Goal: Task Accomplishment & Management: Complete application form

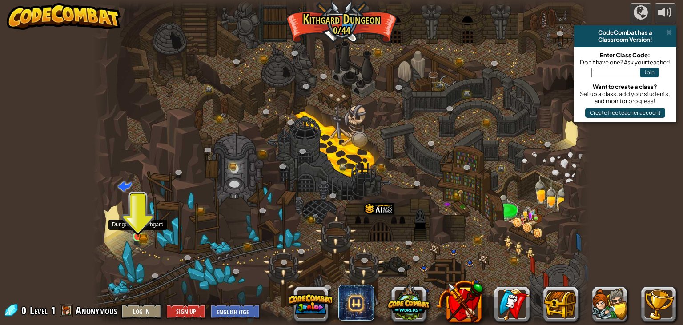
click at [137, 232] on img at bounding box center [138, 223] width 12 height 27
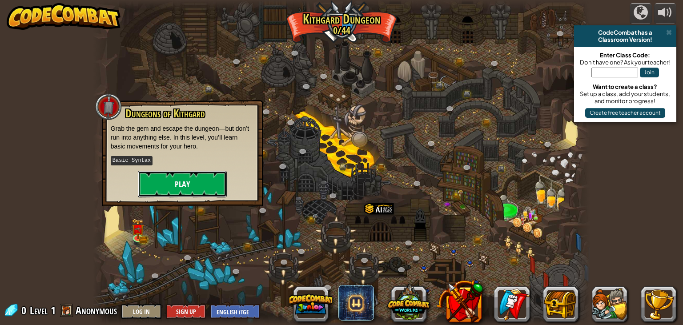
click at [183, 173] on button "Play" at bounding box center [182, 184] width 89 height 27
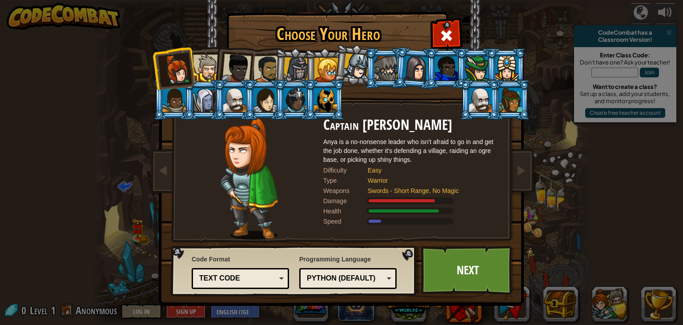
click at [254, 278] on div "Text code" at bounding box center [237, 279] width 77 height 10
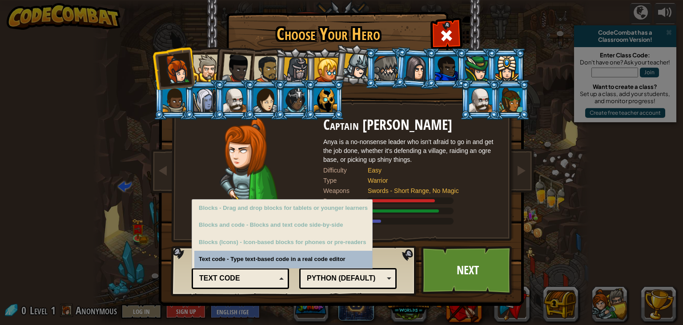
click at [258, 260] on div "Code Format Text code Blocks and code Blocks Blocks (Icons) Text code Blocks - …" at bounding box center [240, 271] width 97 height 36
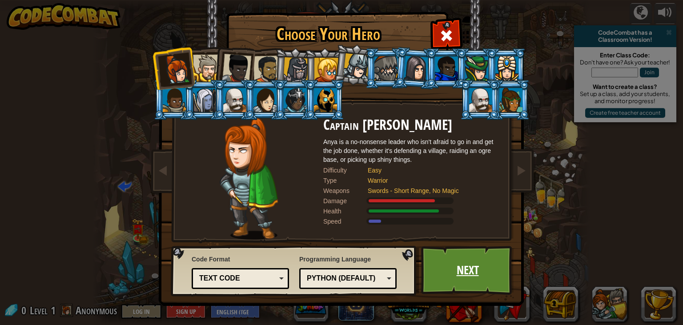
click at [450, 273] on link "Next" at bounding box center [467, 270] width 93 height 49
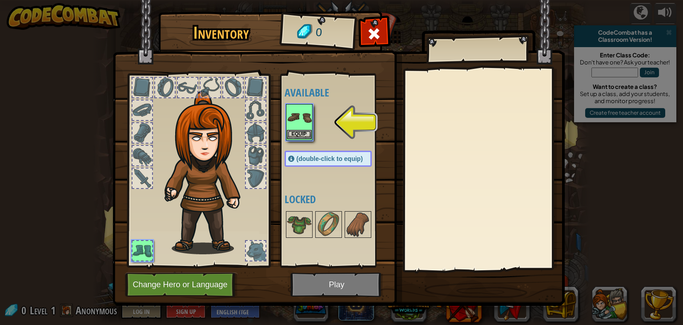
click at [291, 118] on img at bounding box center [299, 117] width 25 height 25
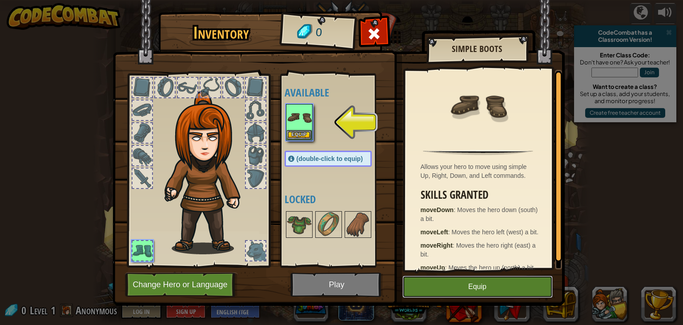
click at [431, 290] on button "Equip" at bounding box center [478, 287] width 150 height 22
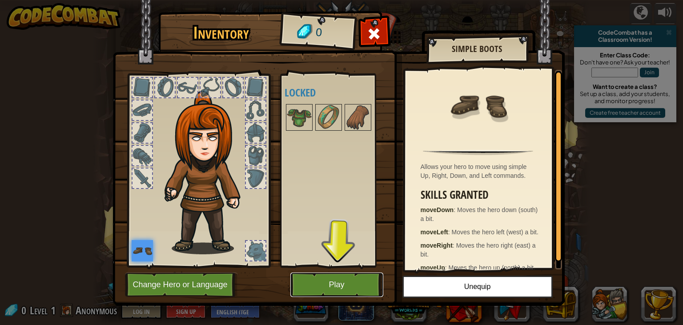
click at [326, 286] on button "Play" at bounding box center [336, 285] width 93 height 24
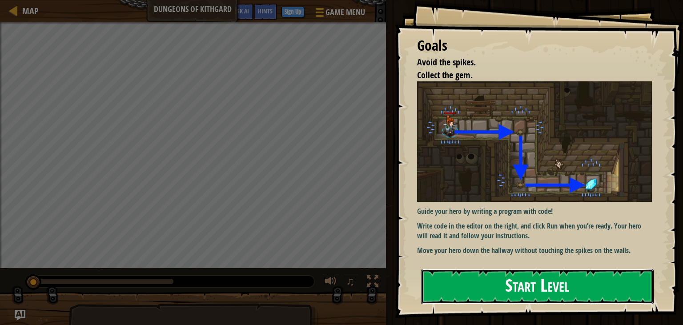
click at [490, 282] on button "Start Level" at bounding box center [537, 286] width 233 height 35
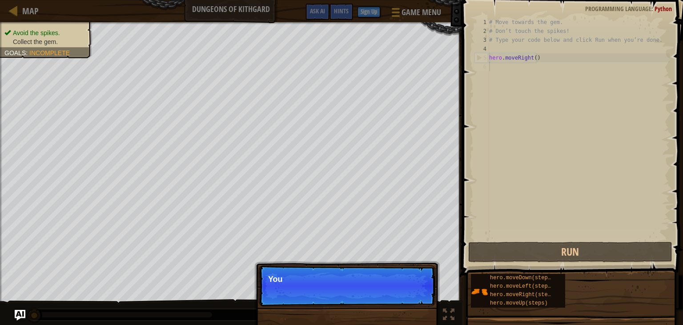
click at [410, 292] on p "Skip (esc) Continue You" at bounding box center [347, 286] width 177 height 41
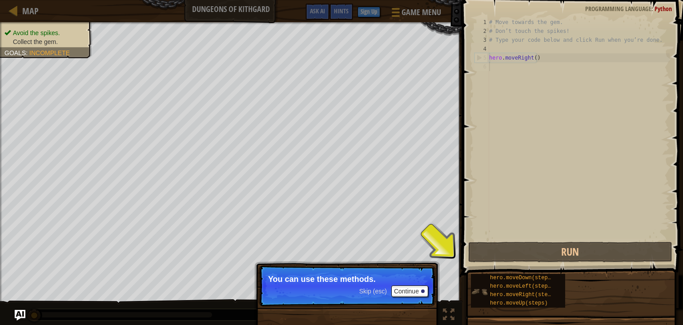
click at [476, 282] on div "hero.moveDown(steps) hero.moveLeft(steps) hero.moveRight(steps) hero.moveUp(ste…" at bounding box center [518, 291] width 94 height 34
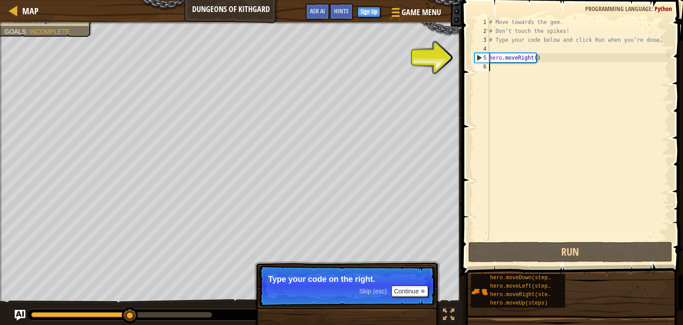
click at [520, 65] on div "# Move towards the gem. # Don’t touch the spikes! # Type your code below and cl…" at bounding box center [578, 138] width 182 height 240
click at [499, 56] on div "# Move towards the gem. # Don’t touch the spikes! # Type your code below and cl…" at bounding box center [578, 138] width 182 height 240
type textarea "hero.moveRight()"
click at [492, 62] on div "# Move towards the gem. # Don’t touch the spikes! # Type your code below and cl…" at bounding box center [578, 138] width 182 height 240
click at [492, 58] on div "# Move towards the gem. # Don’t touch the spikes! # Type your code below and cl…" at bounding box center [578, 138] width 182 height 240
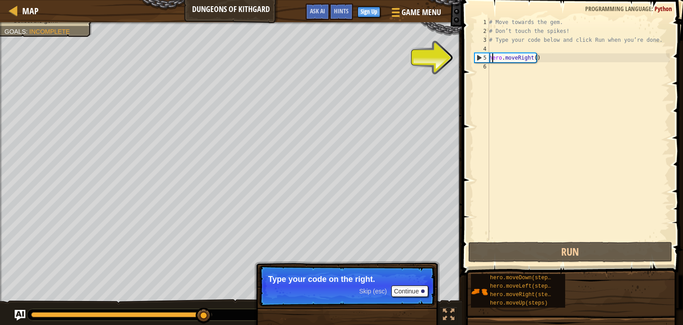
type textarea "hero.moveRight()"
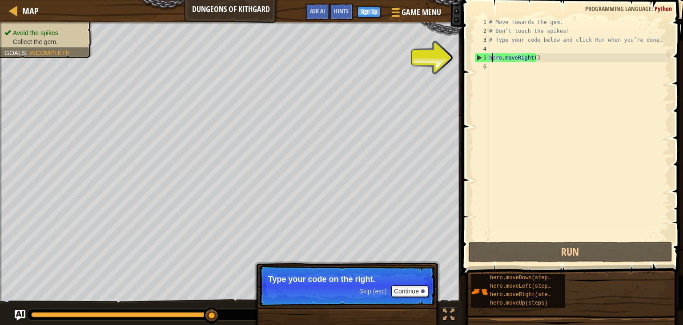
click at [520, 64] on div "# Move towards the gem. # Don’t touch the spikes! # Type your code below and cl…" at bounding box center [578, 138] width 182 height 240
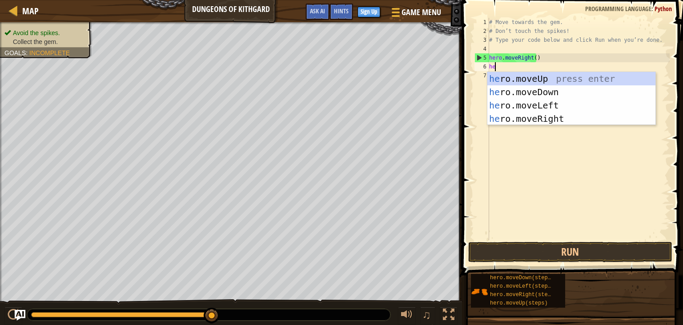
type textarea "her"
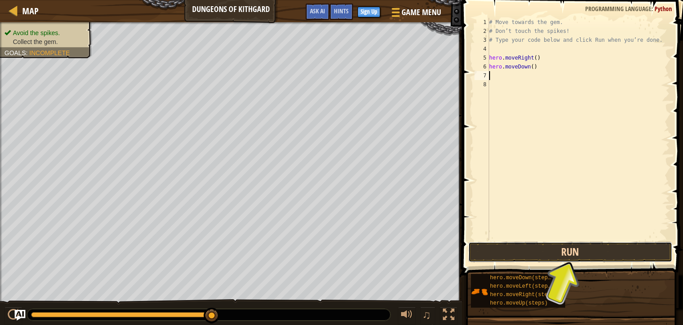
click at [552, 258] on button "Run" at bounding box center [570, 252] width 204 height 20
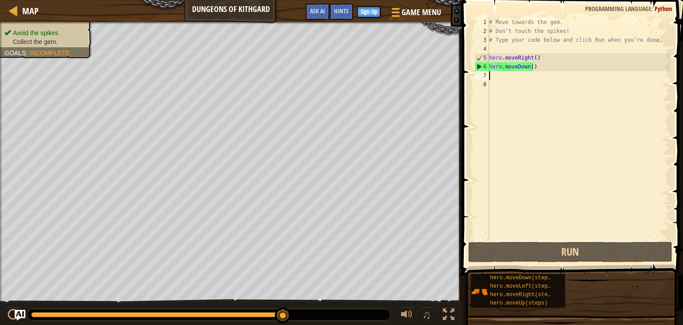
click at [516, 76] on div "# Move towards the gem. # Don’t touch the spikes! # Type your code below and cl…" at bounding box center [578, 138] width 182 height 240
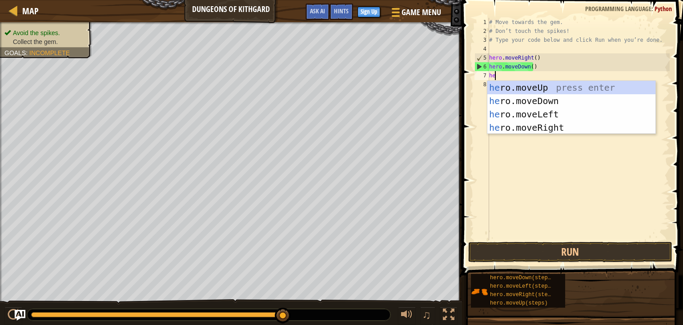
type textarea "her"
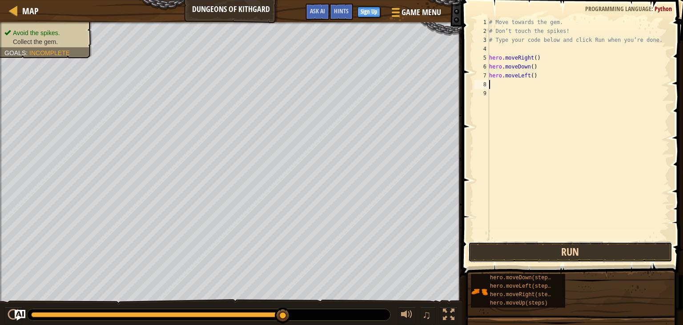
click at [535, 250] on button "Run" at bounding box center [570, 252] width 204 height 20
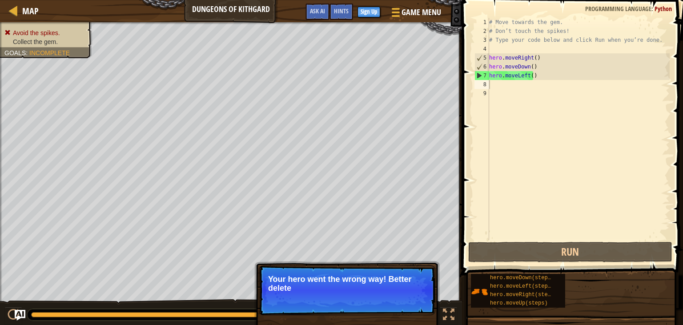
click at [405, 297] on p "Skip (esc) Continue Your hero went the wrong way! Better delete" at bounding box center [347, 291] width 177 height 50
click at [393, 302] on p "Skip (esc) Continue Your hero went the wrong way! Better delete your last line" at bounding box center [347, 291] width 177 height 50
click at [393, 302] on p "Skip (esc) Continue Your hero went the wrong way! Better delete your last line …" at bounding box center [347, 291] width 177 height 50
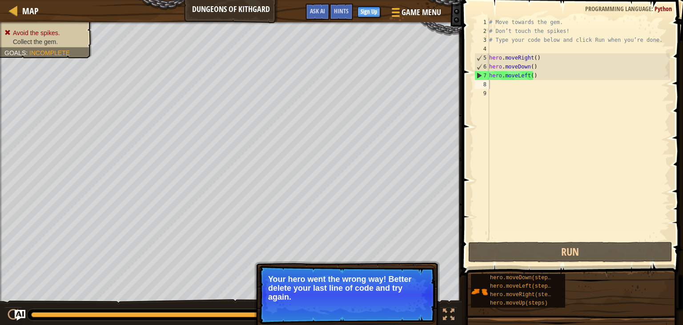
click at [393, 302] on p "Skip (esc) Continue Your hero went the wrong way! Better delete your last line …" at bounding box center [347, 295] width 177 height 59
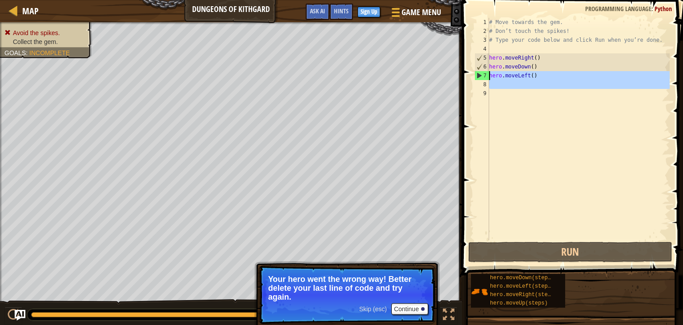
drag, startPoint x: 494, startPoint y: 84, endPoint x: 489, endPoint y: 75, distance: 10.3
click at [489, 75] on div "# Move towards the gem. # Don’t touch the spikes! # Type your code below and cl…" at bounding box center [578, 138] width 182 height 240
type textarea "hero.moveLeft()"
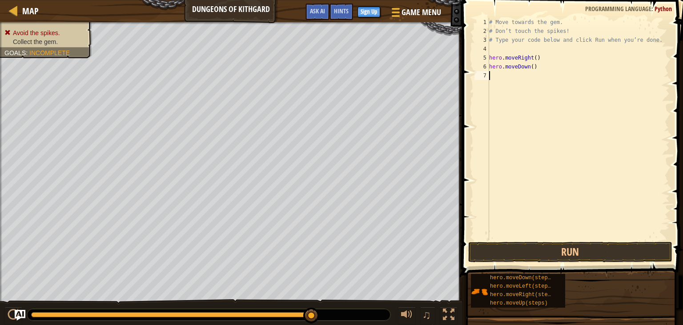
type textarea "h"
type textarea "hero.moveRight()"
click at [563, 255] on button "Run" at bounding box center [570, 252] width 204 height 20
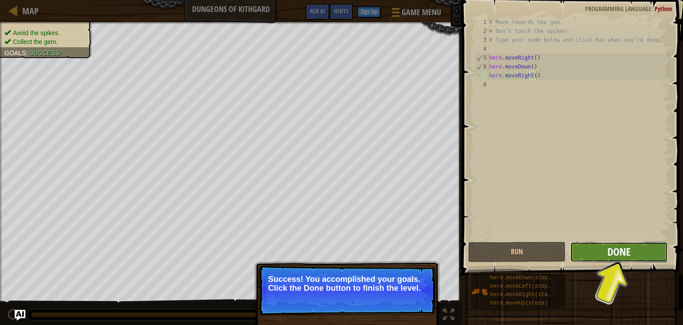
click at [614, 248] on span "Done" at bounding box center [619, 252] width 23 height 14
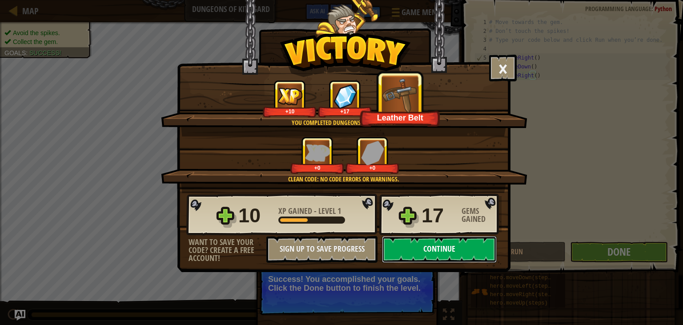
click at [431, 246] on button "Continue" at bounding box center [439, 249] width 115 height 27
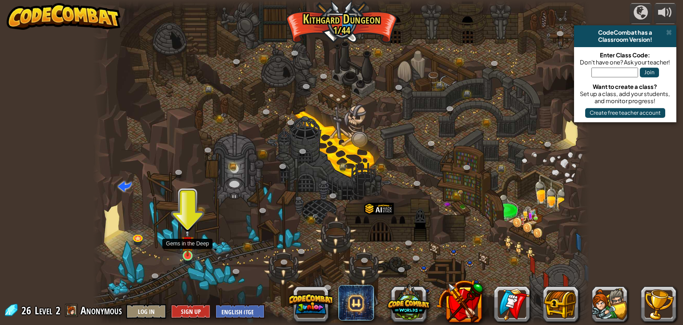
click at [189, 251] on img at bounding box center [187, 242] width 12 height 28
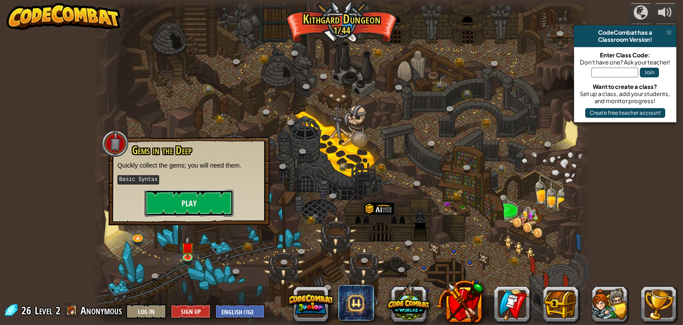
click at [199, 204] on button "Play" at bounding box center [189, 203] width 89 height 27
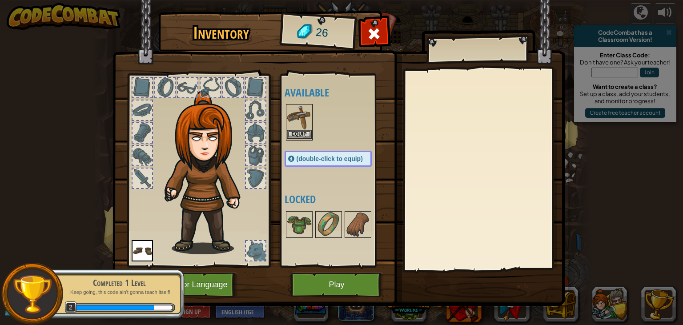
click at [304, 125] on img at bounding box center [299, 117] width 25 height 25
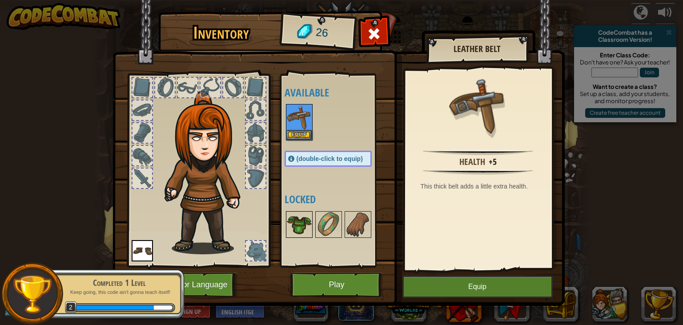
click at [297, 223] on img at bounding box center [299, 224] width 25 height 25
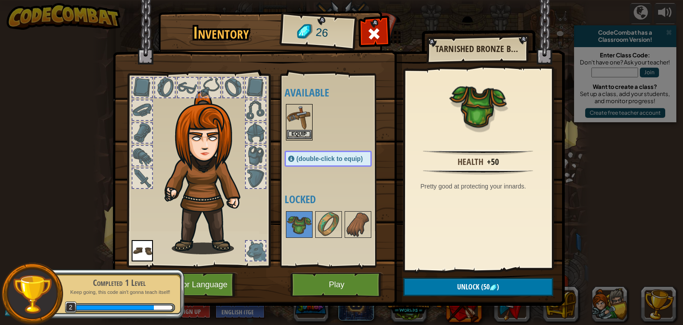
click at [302, 121] on img at bounding box center [299, 117] width 25 height 25
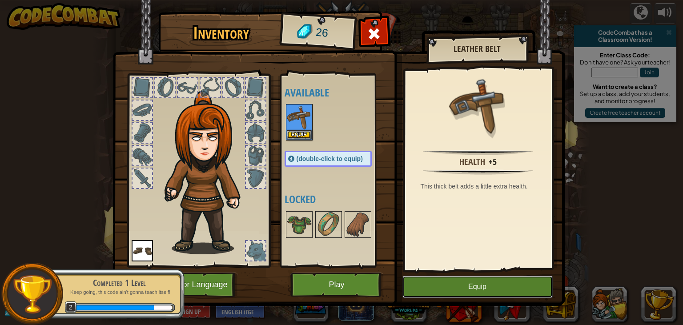
click at [452, 294] on button "Equip" at bounding box center [478, 287] width 150 height 22
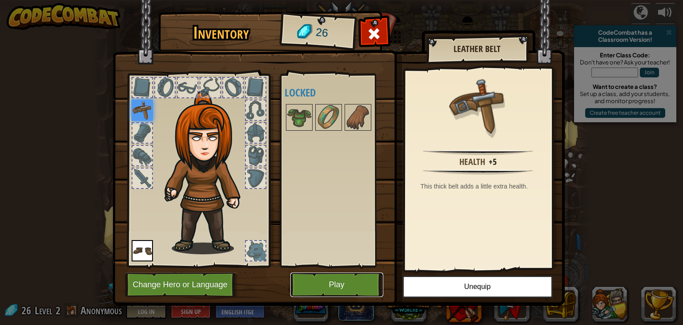
drag, startPoint x: 326, startPoint y: 285, endPoint x: 330, endPoint y: 162, distance: 122.8
click at [330, 183] on div "Inventory 26 Available Equip Equip (double-click to equip) Locked Leather Belt …" at bounding box center [342, 160] width 452 height 294
click at [326, 110] on img at bounding box center [328, 117] width 25 height 25
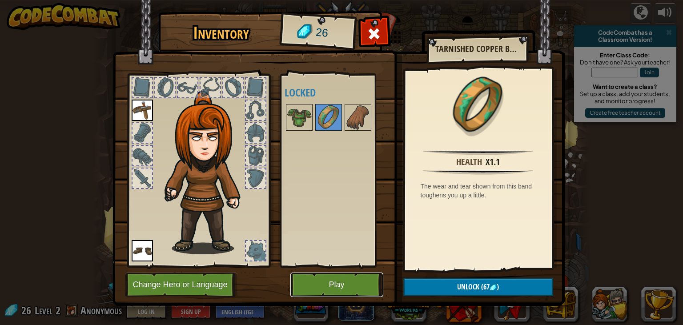
click at [344, 283] on button "Play" at bounding box center [336, 285] width 93 height 24
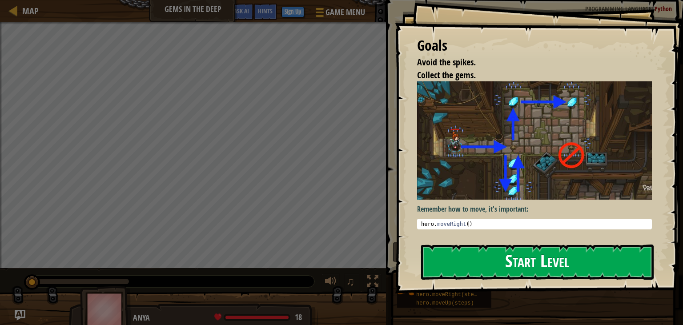
click at [512, 255] on button "Start Level" at bounding box center [537, 262] width 233 height 35
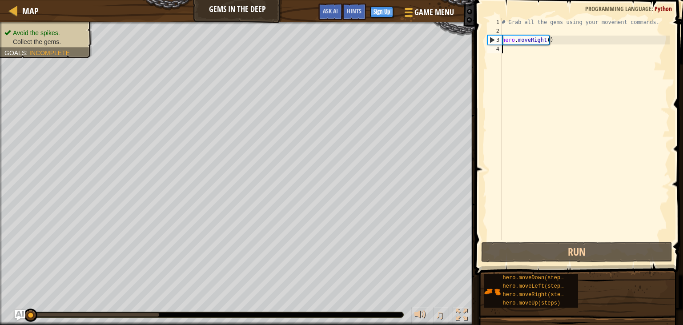
type textarea "m"
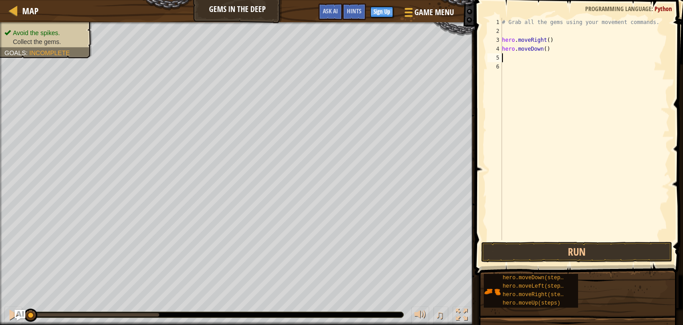
type textarea "m"
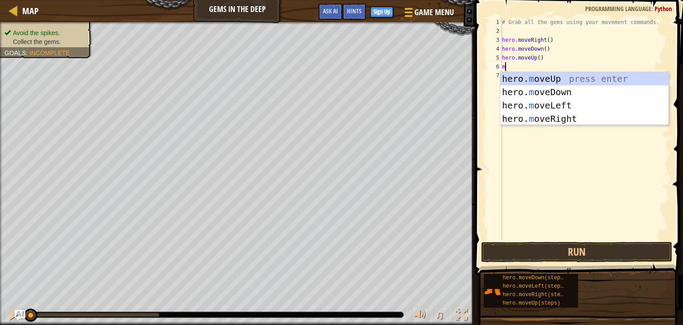
type textarea "mo"
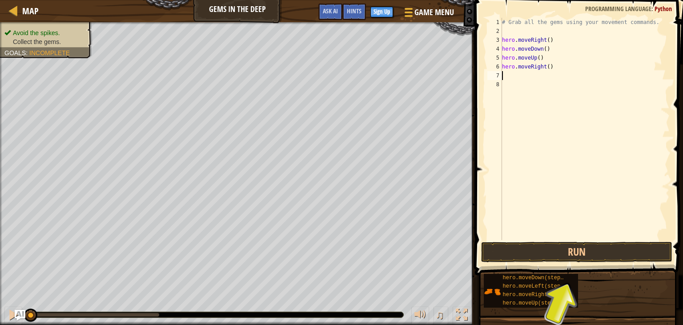
scroll to position [0, 0]
type textarea "m"
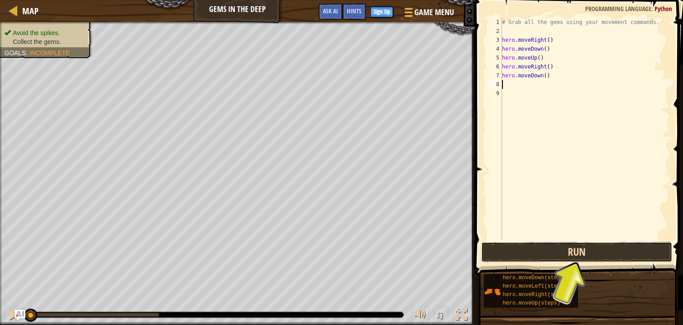
click at [567, 249] on button "Run" at bounding box center [576, 252] width 191 height 20
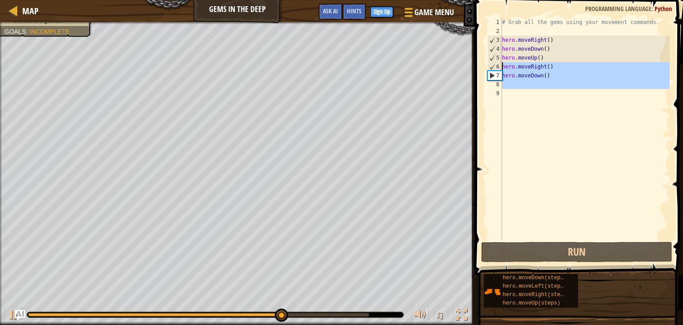
drag, startPoint x: 511, startPoint y: 94, endPoint x: 499, endPoint y: 64, distance: 32.9
click at [500, 64] on div "# Grab all the gems using your movement commands. hero . moveRight ( ) hero . m…" at bounding box center [584, 129] width 169 height 222
type textarea "hero.moveRight() hero.moveDown()"
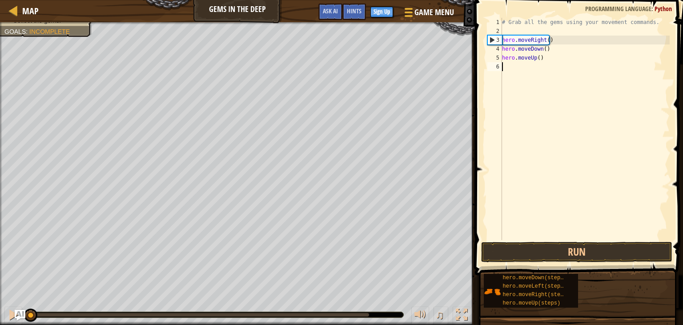
drag, startPoint x: 299, startPoint y: 314, endPoint x: 0, endPoint y: 308, distance: 299.4
click at [0, 308] on div "♫" at bounding box center [237, 312] width 475 height 27
drag, startPoint x: 542, startPoint y: 58, endPoint x: 482, endPoint y: 59, distance: 59.6
click at [500, 59] on div "# Grab all the gems using your movement commands. hero . moveRight ( ) hero . m…" at bounding box center [584, 129] width 169 height 222
type textarea "hero.moveUp()"
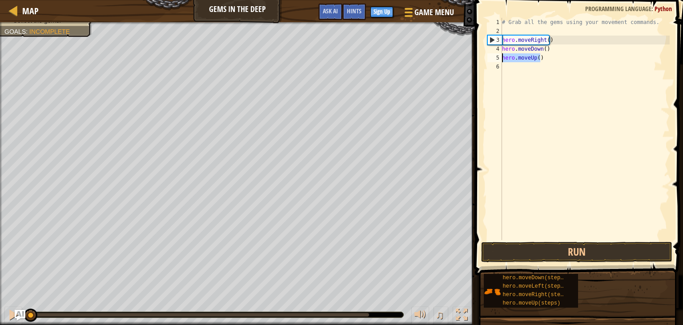
click at [537, 64] on div "# Grab all the gems using your movement commands. hero . moveRight ( ) hero . m…" at bounding box center [584, 138] width 169 height 240
paste textarea "hero.moveUp()"
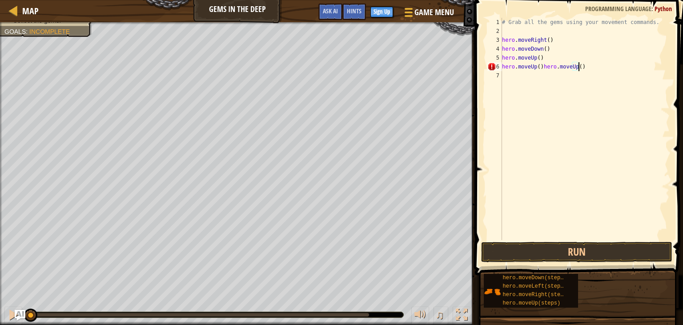
type textarea "hero.moveUp()"
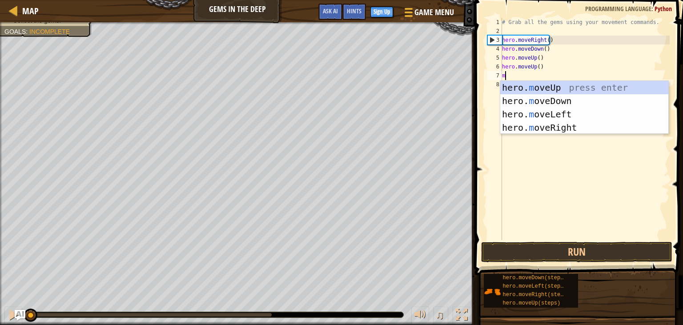
scroll to position [4, 0]
type textarea "mo"
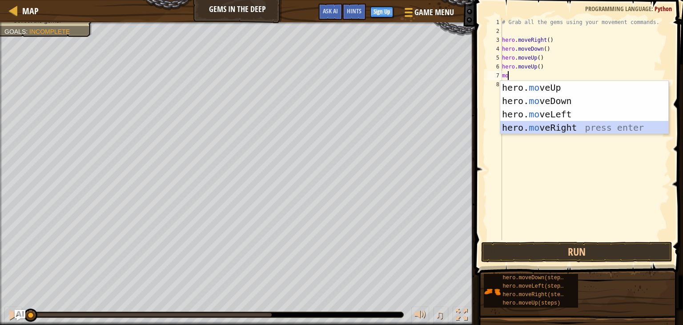
click at [548, 128] on div "hero. mo veUp press enter hero. mo veDown press enter hero. mo veLeft press ent…" at bounding box center [584, 121] width 168 height 80
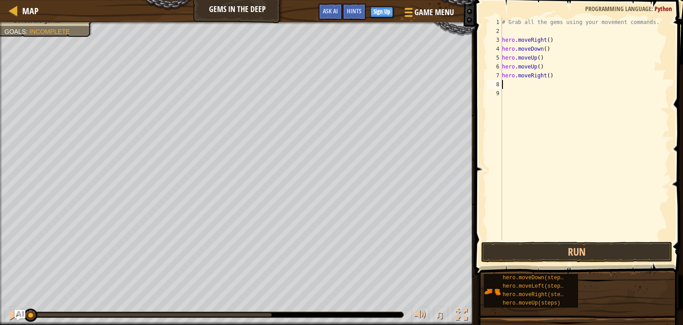
type textarea "m"
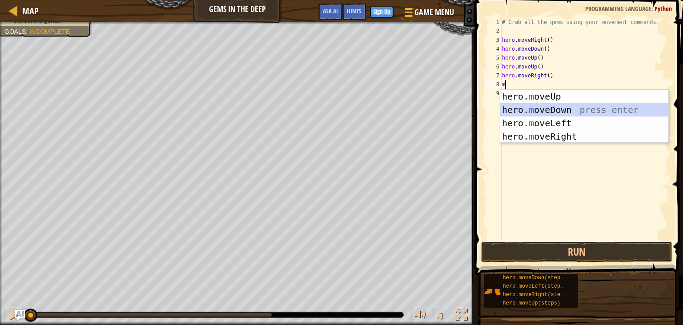
scroll to position [0, 0]
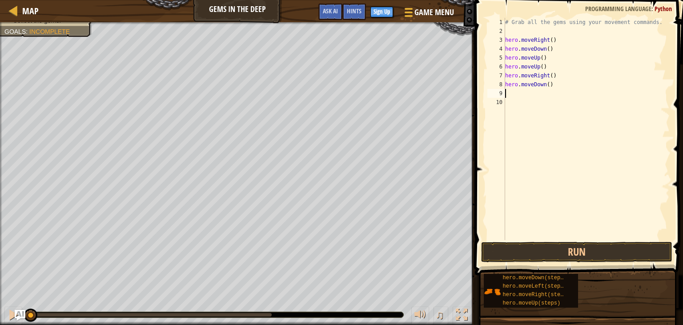
type textarea "m"
click at [615, 249] on button "Run" at bounding box center [576, 252] width 191 height 20
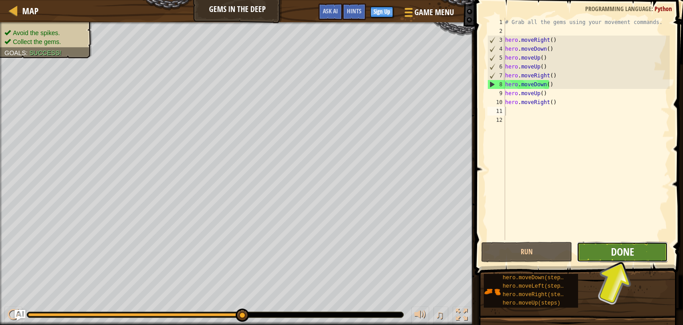
click at [632, 259] on span "Done" at bounding box center [622, 252] width 23 height 14
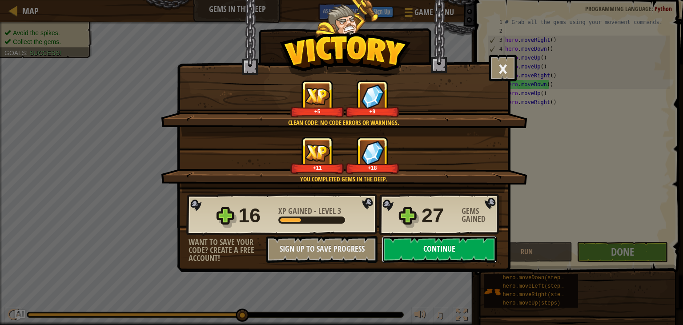
click at [401, 250] on button "Continue" at bounding box center [439, 249] width 115 height 27
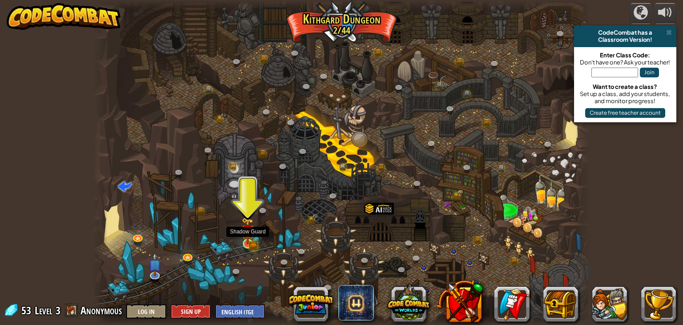
click at [250, 242] on img at bounding box center [248, 230] width 12 height 27
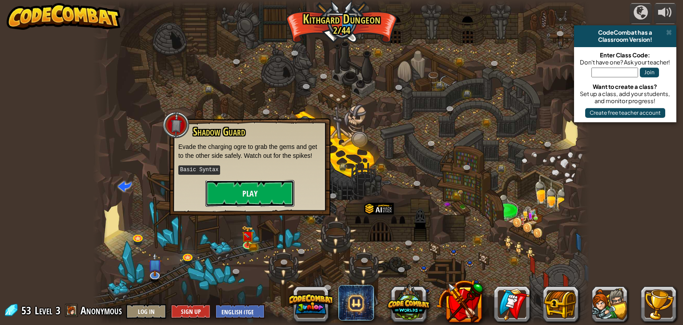
click at [268, 199] on button "Play" at bounding box center [249, 193] width 89 height 27
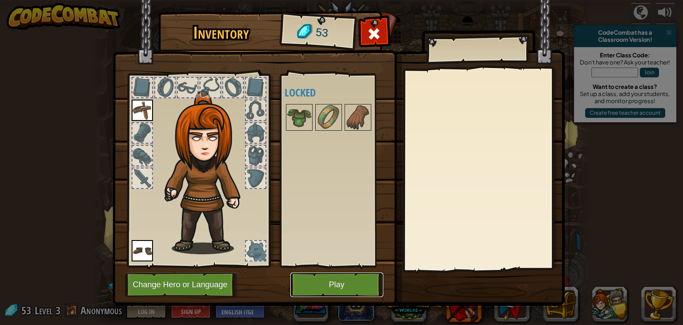
click at [315, 283] on button "Play" at bounding box center [336, 285] width 93 height 24
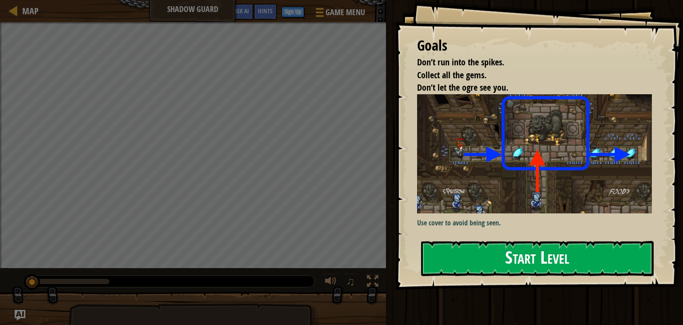
click at [469, 158] on div "Goals Don’t run into the spikes. Collect all the gems. Don’t let the ogre see y…" at bounding box center [539, 145] width 288 height 290
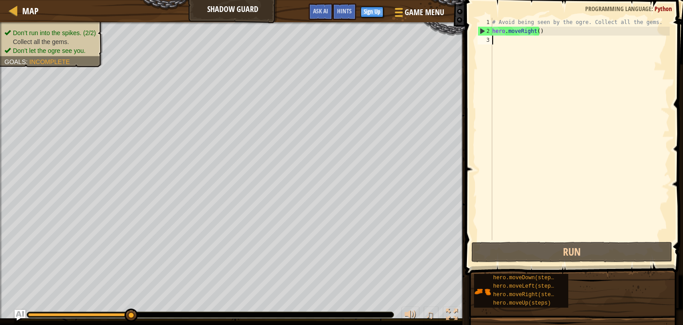
click at [545, 37] on div "# Avoid being seen by the ogre. Collect all the gems. hero . moveRight ( )" at bounding box center [580, 138] width 179 height 240
type textarea "m"
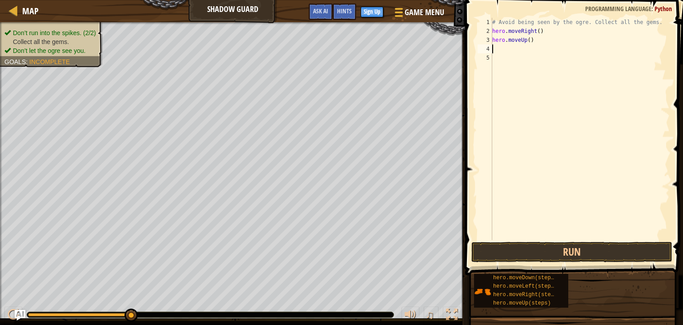
type textarea "m"
click at [573, 252] on button "Run" at bounding box center [571, 252] width 201 height 20
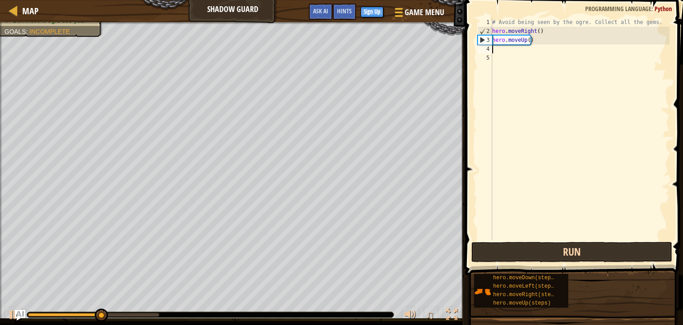
type textarea "m"
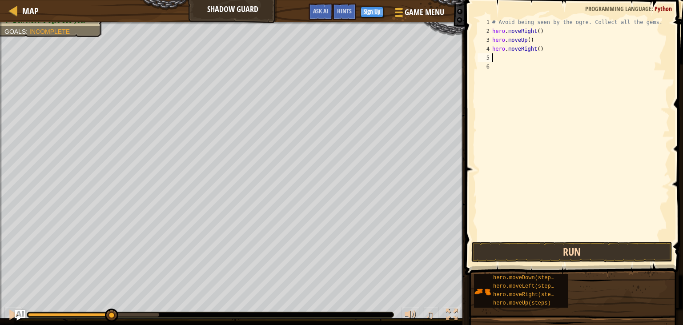
type textarea "m"
click at [562, 255] on button "Run" at bounding box center [571, 252] width 201 height 20
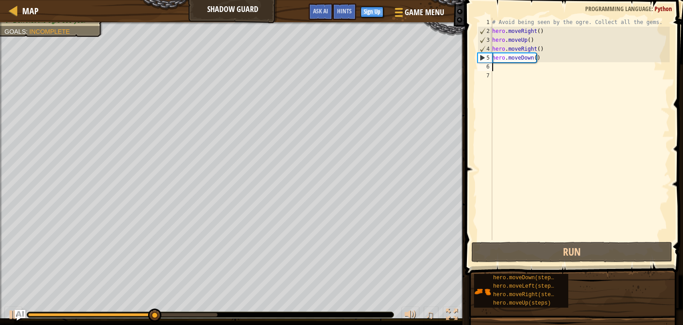
click at [519, 68] on div "# Avoid being seen by the ogre. Collect all the gems. hero . moveRight ( ) hero…" at bounding box center [580, 138] width 179 height 240
type textarea "m"
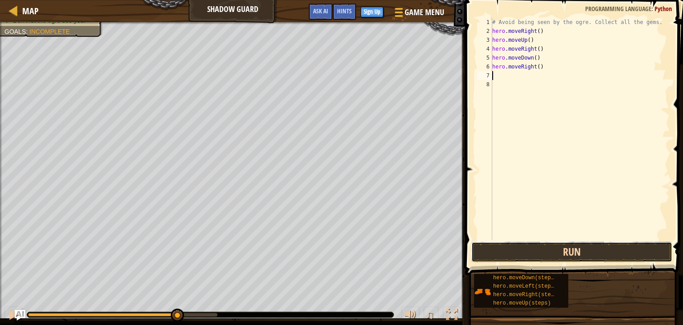
click at [546, 257] on button "Run" at bounding box center [571, 252] width 201 height 20
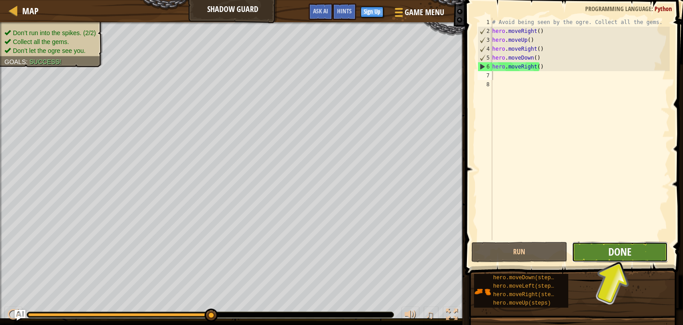
click at [625, 258] on span "Done" at bounding box center [619, 252] width 23 height 14
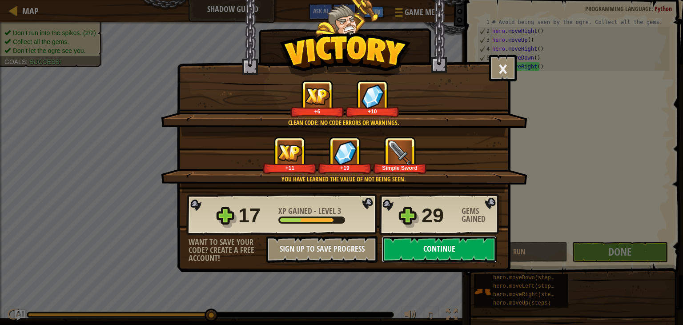
click at [405, 247] on button "Continue" at bounding box center [439, 249] width 115 height 27
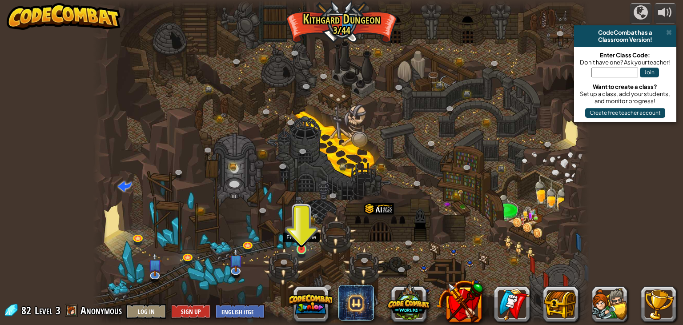
click at [299, 246] on img at bounding box center [301, 236] width 12 height 28
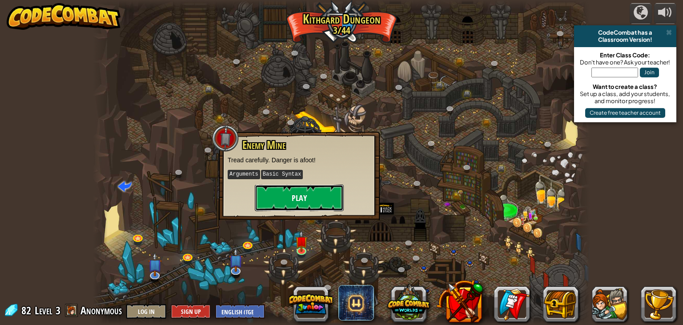
click at [306, 202] on button "Play" at bounding box center [299, 198] width 89 height 27
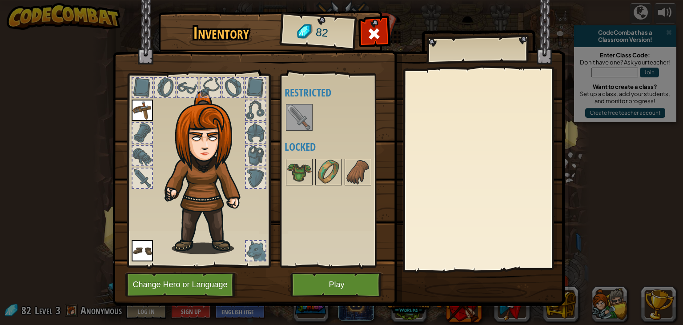
click at [298, 113] on img at bounding box center [299, 117] width 25 height 25
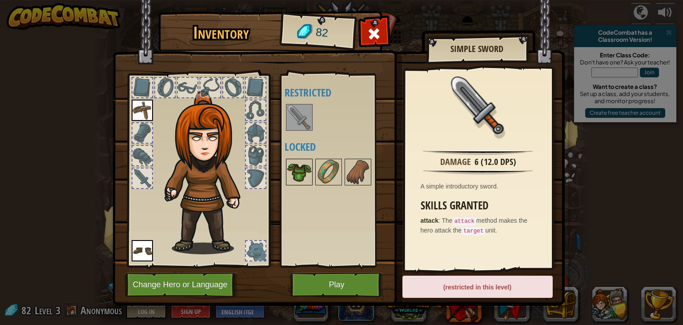
click at [295, 169] on img at bounding box center [299, 172] width 25 height 25
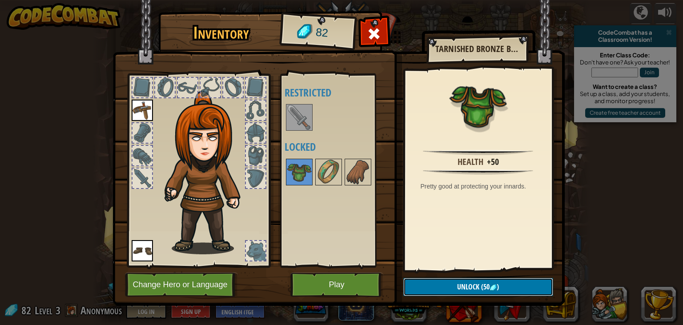
click at [456, 289] on button "Unlock (50 )" at bounding box center [478, 287] width 150 height 18
click at [443, 287] on button "Confirm" at bounding box center [478, 287] width 150 height 18
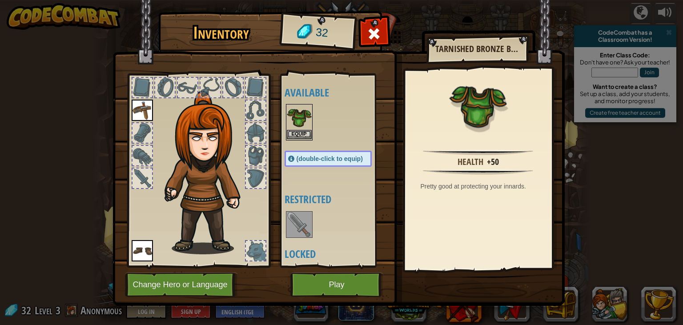
click at [302, 127] on img at bounding box center [299, 117] width 25 height 25
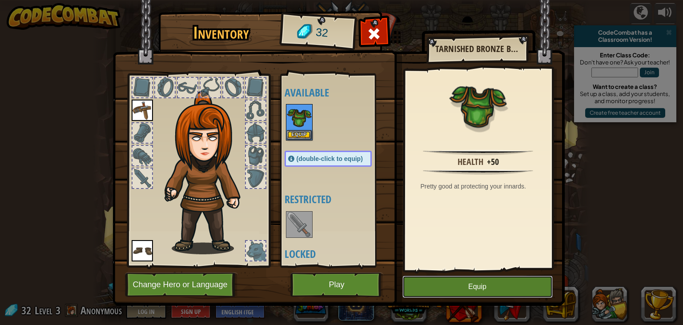
click at [462, 286] on button "Equip" at bounding box center [478, 287] width 150 height 22
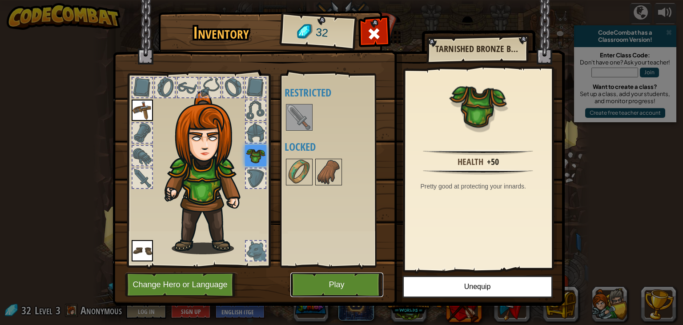
click at [358, 290] on button "Play" at bounding box center [336, 285] width 93 height 24
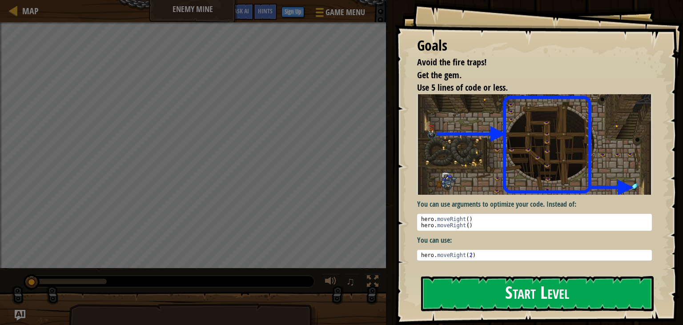
click at [557, 294] on button "Start Level" at bounding box center [537, 293] width 233 height 35
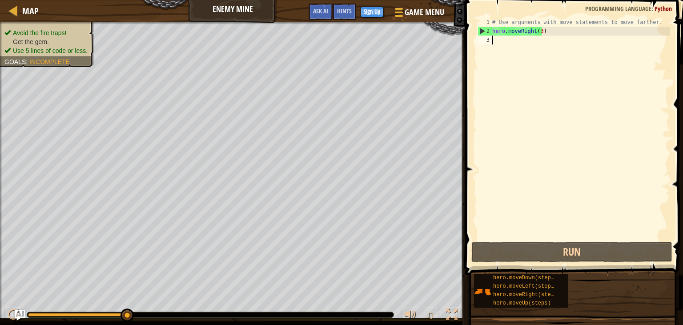
click at [508, 39] on div "# Use arguments with move statements to move farther. hero . moveRight ( 3 )" at bounding box center [580, 138] width 179 height 240
click at [526, 42] on div "# Use arguments with move statements to move farther. hero . moveRight ( 3 )" at bounding box center [580, 138] width 179 height 240
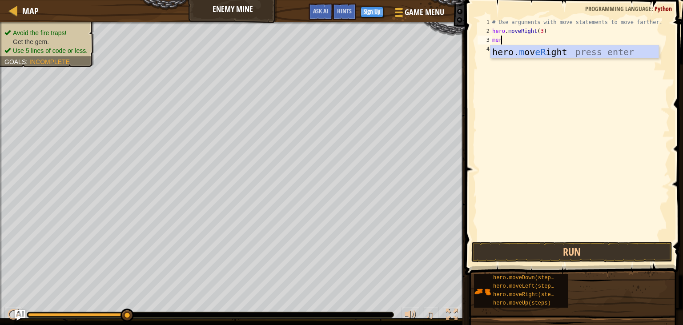
scroll to position [4, 0]
type textarea "m"
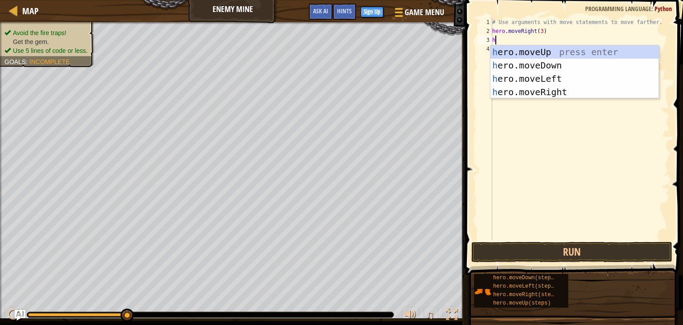
type textarea "he"
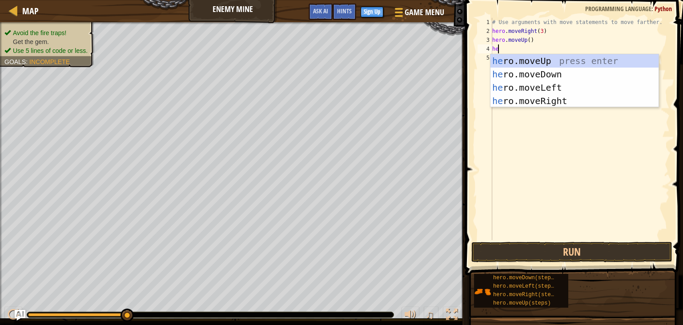
type textarea "he"
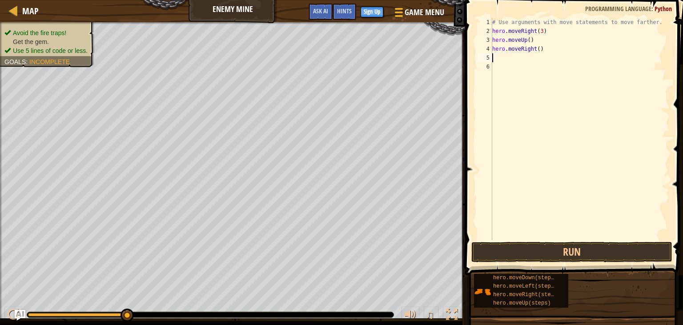
type textarea "he"
type textarea "hero.moveDown(3)"
type textarea "he"
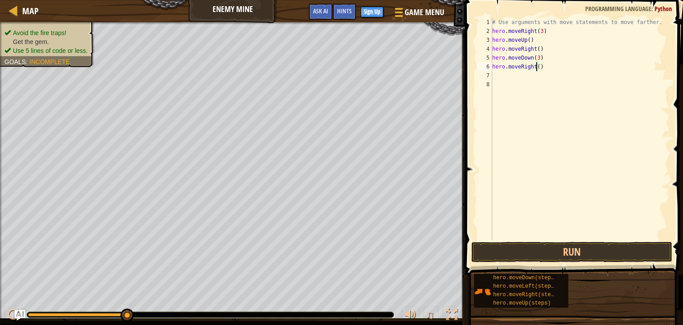
scroll to position [4, 4]
type textarea "hero.moveRight(2)"
click at [550, 252] on button "Run" at bounding box center [571, 252] width 201 height 20
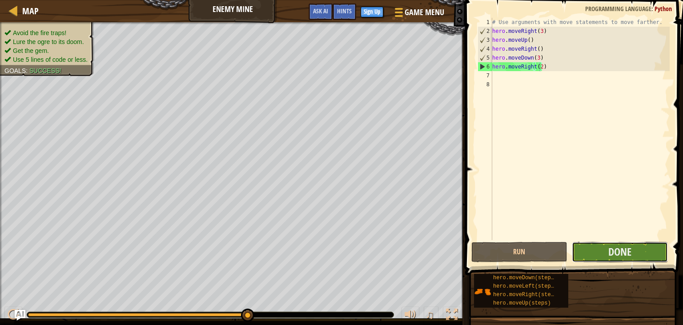
click at [589, 251] on button "Done" at bounding box center [620, 252] width 96 height 20
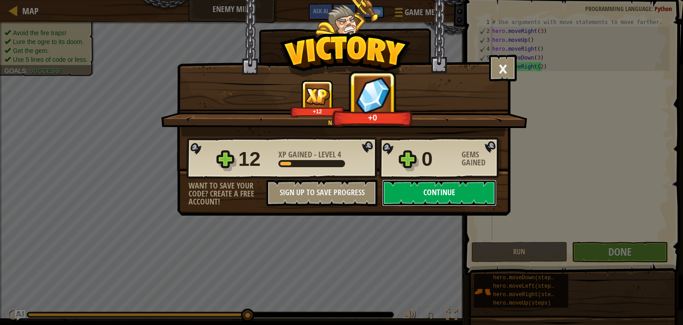
click at [421, 191] on button "Continue" at bounding box center [439, 193] width 115 height 27
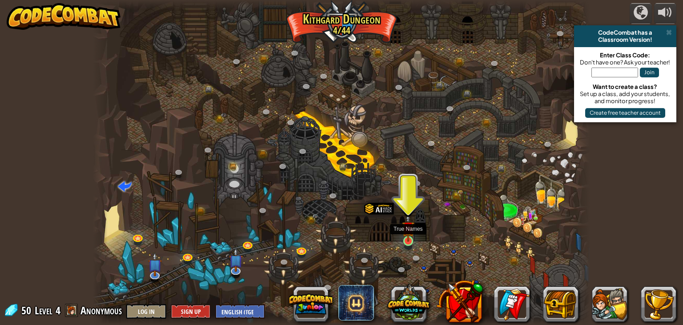
click at [410, 236] on img at bounding box center [408, 227] width 12 height 28
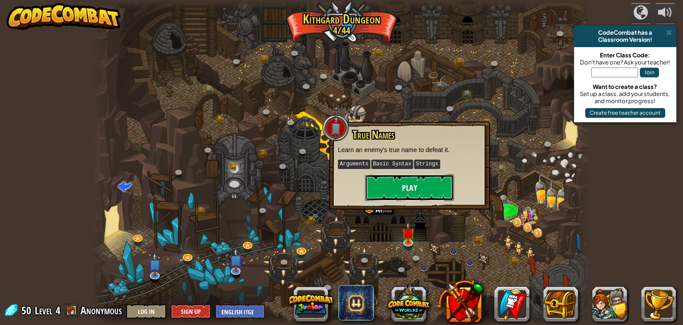
click at [407, 175] on button "Play" at bounding box center [409, 187] width 89 height 27
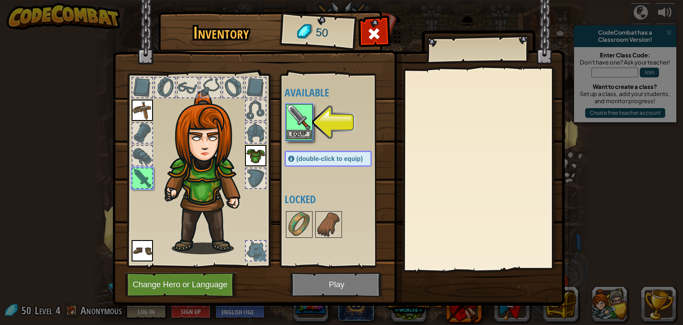
click at [299, 121] on img at bounding box center [299, 117] width 25 height 25
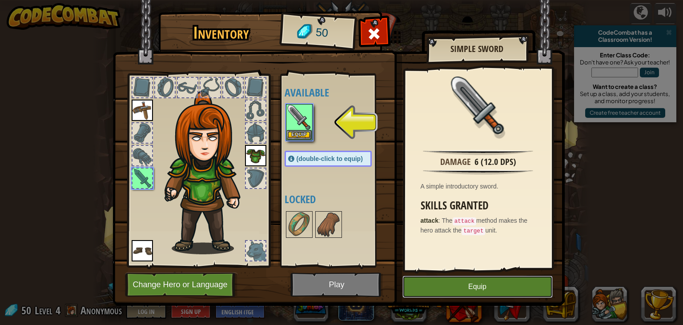
click at [490, 289] on button "Equip" at bounding box center [478, 287] width 150 height 22
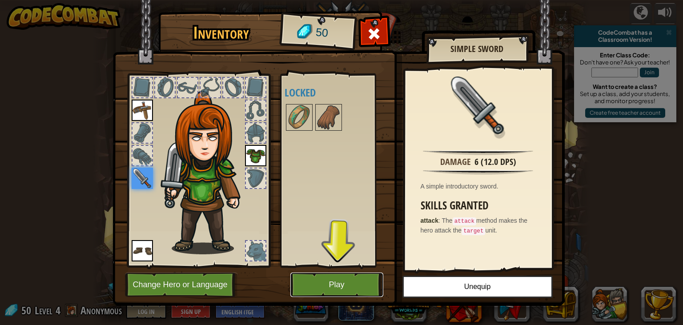
click at [331, 286] on button "Play" at bounding box center [336, 285] width 93 height 24
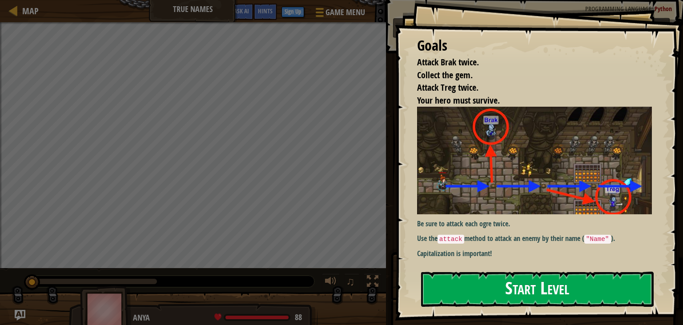
click at [498, 282] on button "Start Level" at bounding box center [537, 289] width 233 height 35
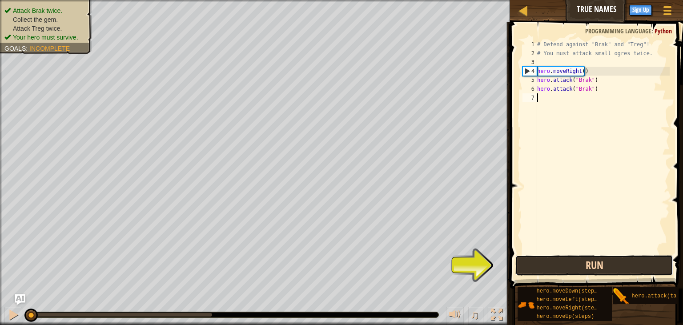
click at [556, 263] on button "Run" at bounding box center [593, 265] width 157 height 20
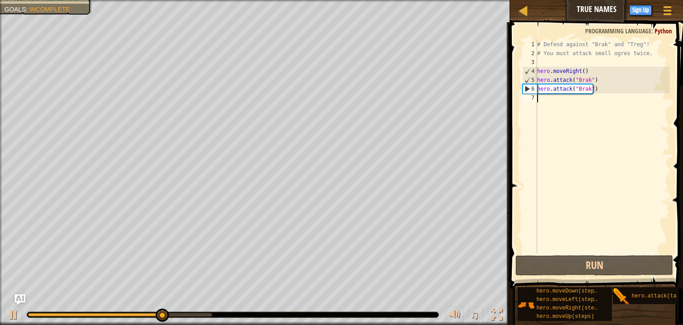
click at [550, 97] on div "# Defend against "Brak" and "Treg"! # You must attack small ogres twice. hero .…" at bounding box center [602, 155] width 134 height 231
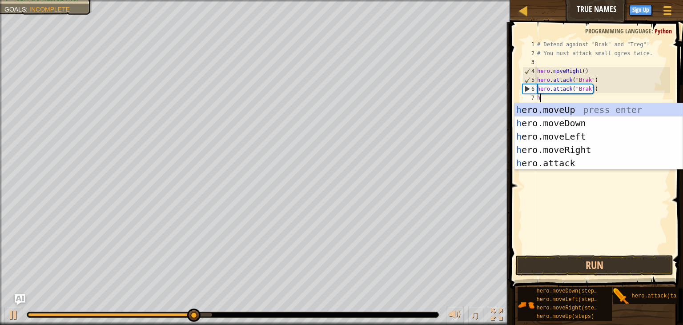
type textarea "he"
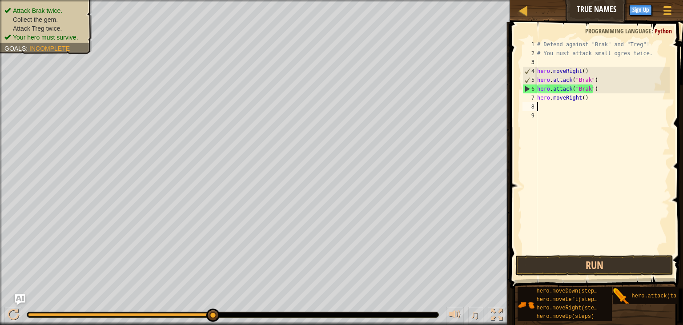
scroll to position [0, 0]
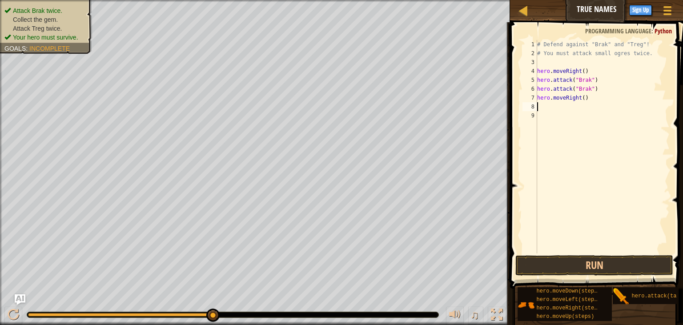
type textarea "h"
click at [580, 117] on div "# Defend against "Brak" and "Treg"! # You must attack small ogres twice. hero .…" at bounding box center [604, 155] width 132 height 231
type textarea "hero.attack("Treg")"
drag, startPoint x: 608, startPoint y: 118, endPoint x: 540, endPoint y: 117, distance: 67.2
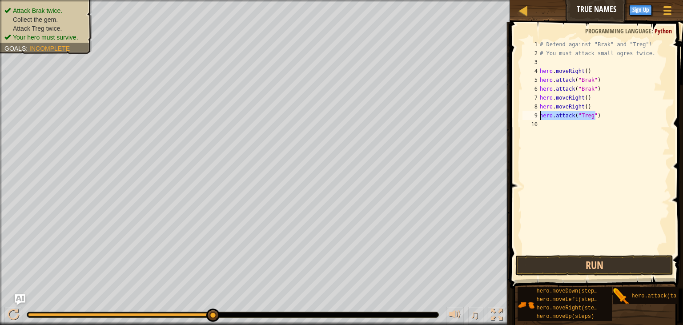
click at [540, 117] on div "# Defend against "Brak" and "Treg"! # You must attack small ogres twice. hero .…" at bounding box center [604, 155] width 132 height 231
click at [565, 124] on div "# Defend against "Brak" and "Treg"! # You must attack small ogres twice. hero .…" at bounding box center [604, 155] width 132 height 231
paste textarea "hero.attack("Treg")"
type textarea "hero.attack("Treg")"
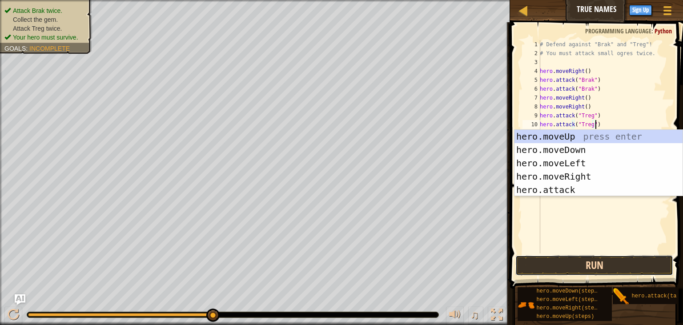
drag, startPoint x: 588, startPoint y: 266, endPoint x: 589, endPoint y: 260, distance: 5.5
click at [588, 266] on button "Run" at bounding box center [593, 265] width 157 height 20
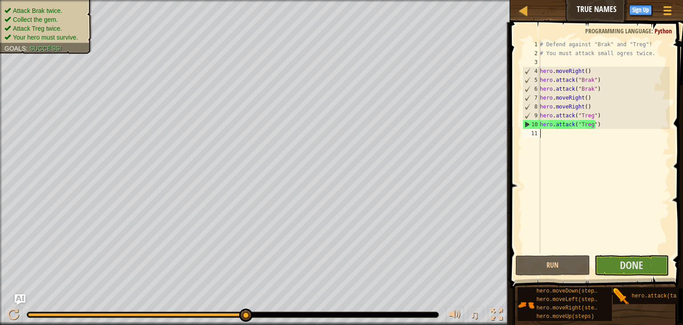
click at [561, 133] on div "# Defend against "Brak" and "Treg"! # You must attack small ogres twice. hero .…" at bounding box center [604, 155] width 132 height 231
drag, startPoint x: 591, startPoint y: 105, endPoint x: 539, endPoint y: 104, distance: 51.2
click at [539, 104] on div "# Defend against "Brak" and "Treg"! # You must attack small ogres twice. hero .…" at bounding box center [604, 155] width 132 height 231
type textarea "hero.moveRight()"
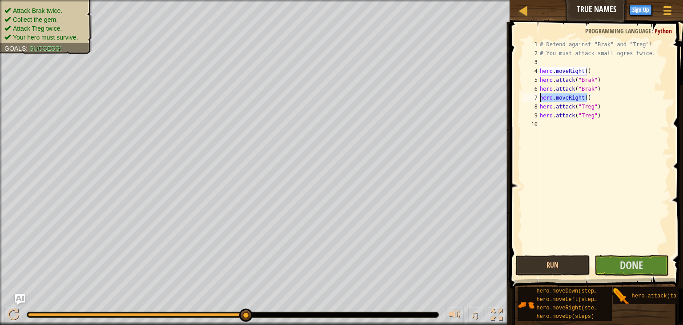
drag, startPoint x: 588, startPoint y: 99, endPoint x: 538, endPoint y: 95, distance: 49.9
click at [538, 95] on div "# Defend against "Brak" and "Treg"! # You must attack small ogres twice. hero .…" at bounding box center [604, 146] width 132 height 213
click at [594, 108] on div "# Defend against "Brak" and "Treg"! # You must attack small ogres twice. hero .…" at bounding box center [604, 155] width 132 height 231
type textarea "hero.attack("Treg")"
click at [556, 124] on div "# Defend against "Brak" and "Treg"! # You must attack small ogres twice. hero .…" at bounding box center [604, 155] width 132 height 231
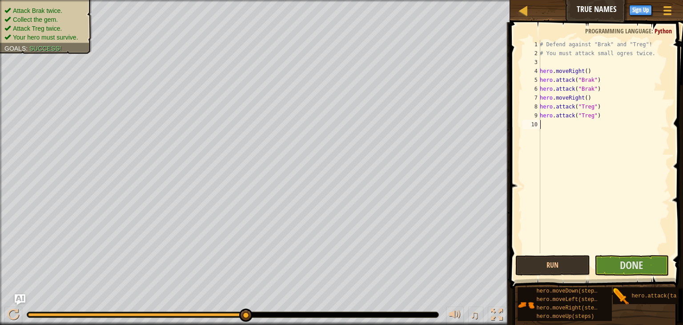
paste textarea "hero.moveRight()"
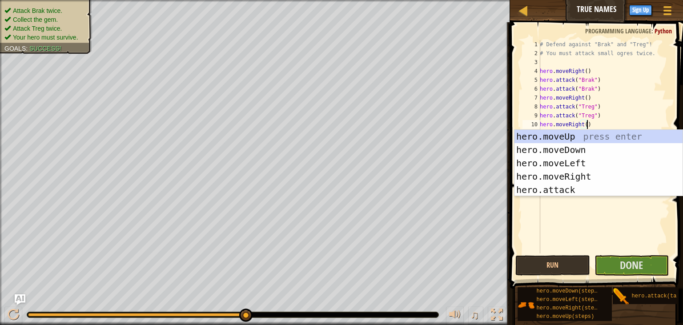
click at [582, 124] on div "# Defend against "Brak" and "Treg"! # You must attack small ogres twice. hero .…" at bounding box center [604, 155] width 132 height 231
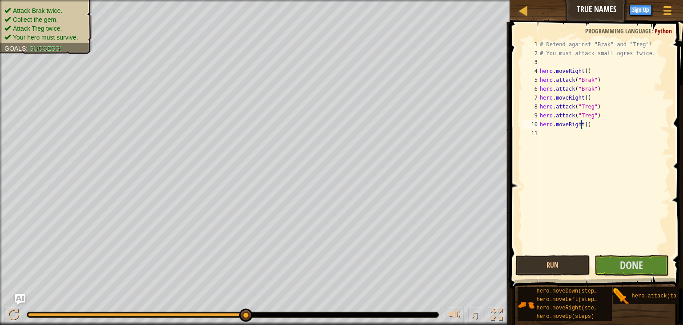
click at [584, 125] on div "# Defend against "Brak" and "Treg"! # You must attack small ogres twice. hero .…" at bounding box center [604, 155] width 132 height 231
type textarea "hero.moveRight(2)"
click at [629, 261] on span "Done" at bounding box center [631, 265] width 23 height 14
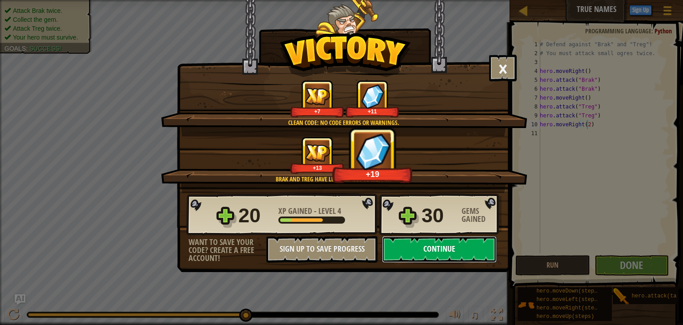
click at [457, 244] on button "Continue" at bounding box center [439, 249] width 115 height 27
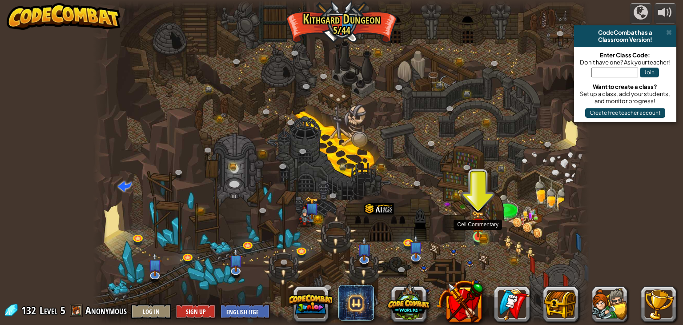
click at [483, 231] on img at bounding box center [478, 223] width 12 height 27
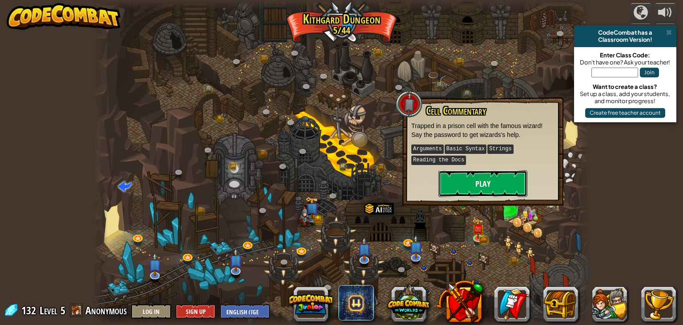
click at [475, 177] on button "Play" at bounding box center [483, 183] width 89 height 27
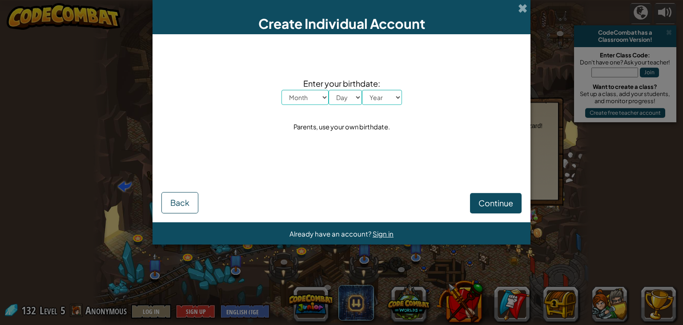
select select "3"
click option "March" at bounding box center [0, 0] width 0 height 0
click at [329, 90] on select "Day 1 2 3 4 5 6 7 8 9 10 11 12 13 14 15 16 17 18 19 20 21 22 23 24 25 26 27 28 …" at bounding box center [345, 97] width 33 height 15
select select "13"
click option "13" at bounding box center [0, 0] width 0 height 0
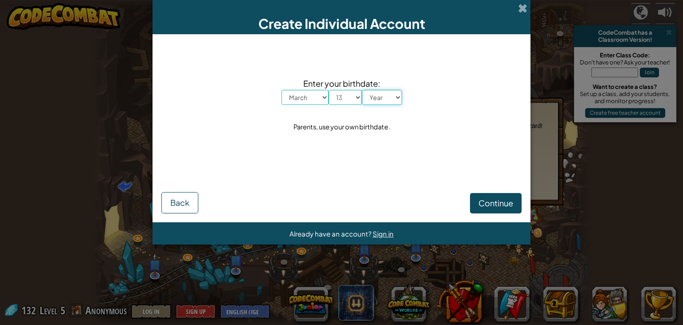
click at [362, 90] on select "Year [DATE] 2024 2023 2022 2021 2020 2019 2018 2017 2016 2015 2014 2013 2012 20…" at bounding box center [382, 97] width 40 height 15
select select "2002"
click option "2002" at bounding box center [0, 0] width 0 height 0
click at [485, 205] on span "Continue" at bounding box center [496, 203] width 35 height 10
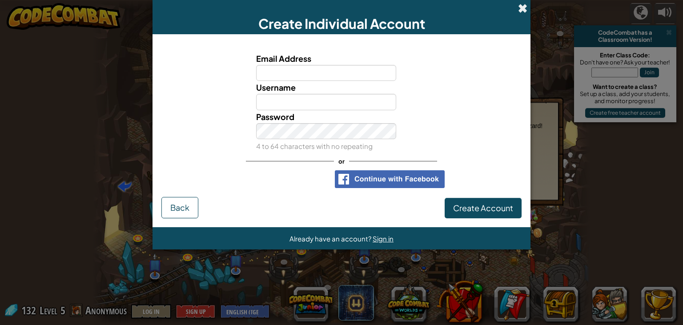
click at [522, 8] on span at bounding box center [522, 8] width 9 height 9
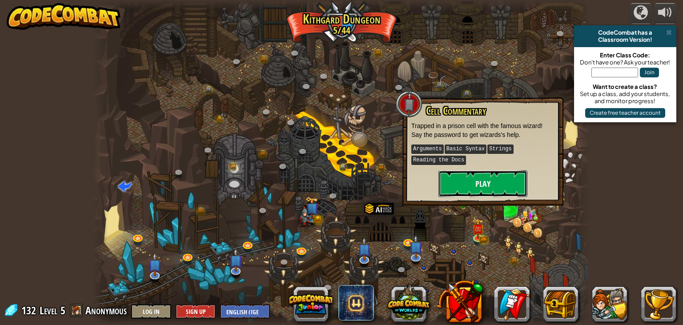
click at [507, 182] on button "Play" at bounding box center [483, 183] width 89 height 27
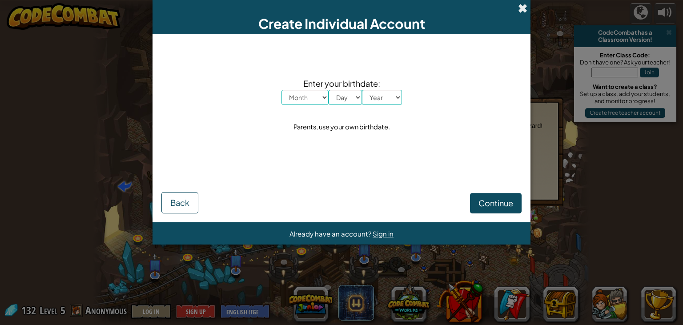
click at [519, 8] on span at bounding box center [522, 8] width 9 height 9
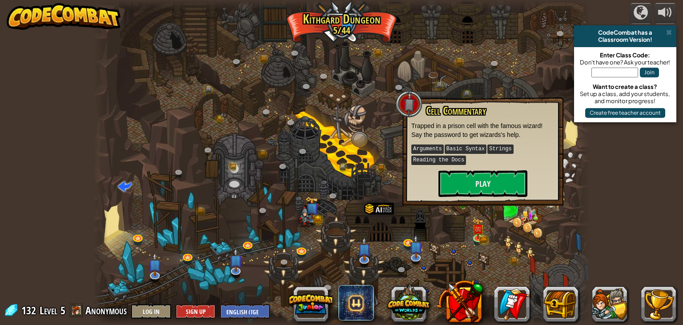
click at [653, 172] on div "powered by CodeCombat has a Classroom Version! Enter Class Code: Don't have one…" at bounding box center [341, 162] width 683 height 325
click at [668, 31] on span at bounding box center [669, 32] width 6 height 7
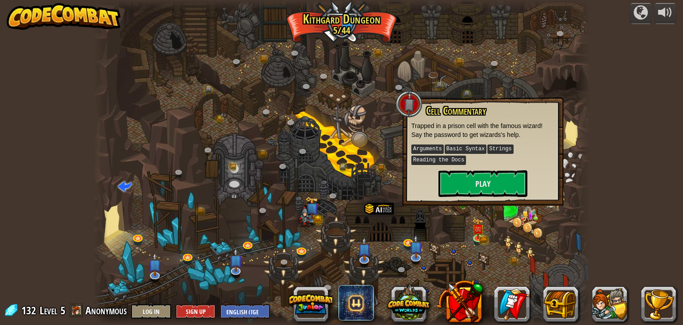
click at [645, 101] on div "powered by CodeCombat has a Classroom Version! Enter Class Code: Don't have one…" at bounding box center [341, 162] width 683 height 325
